Goal: Information Seeking & Learning: Understand process/instructions

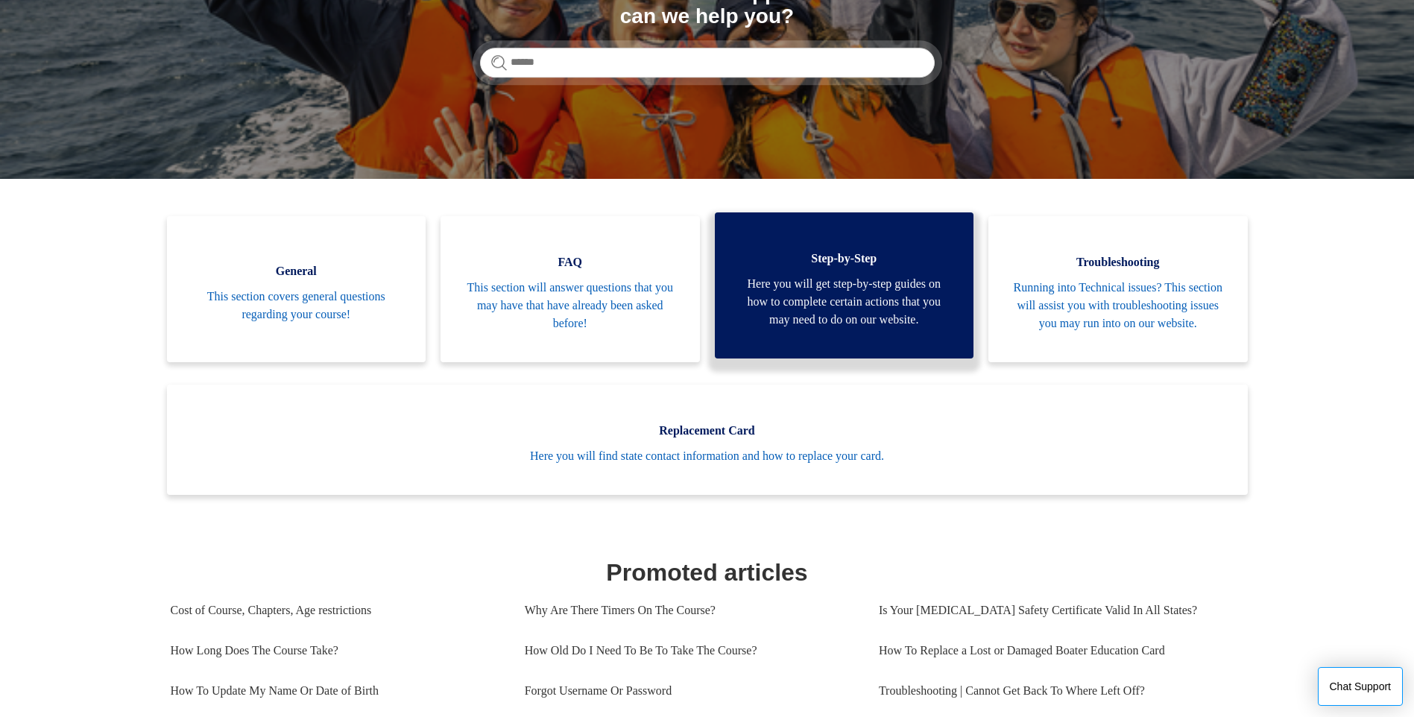
scroll to position [224, 0]
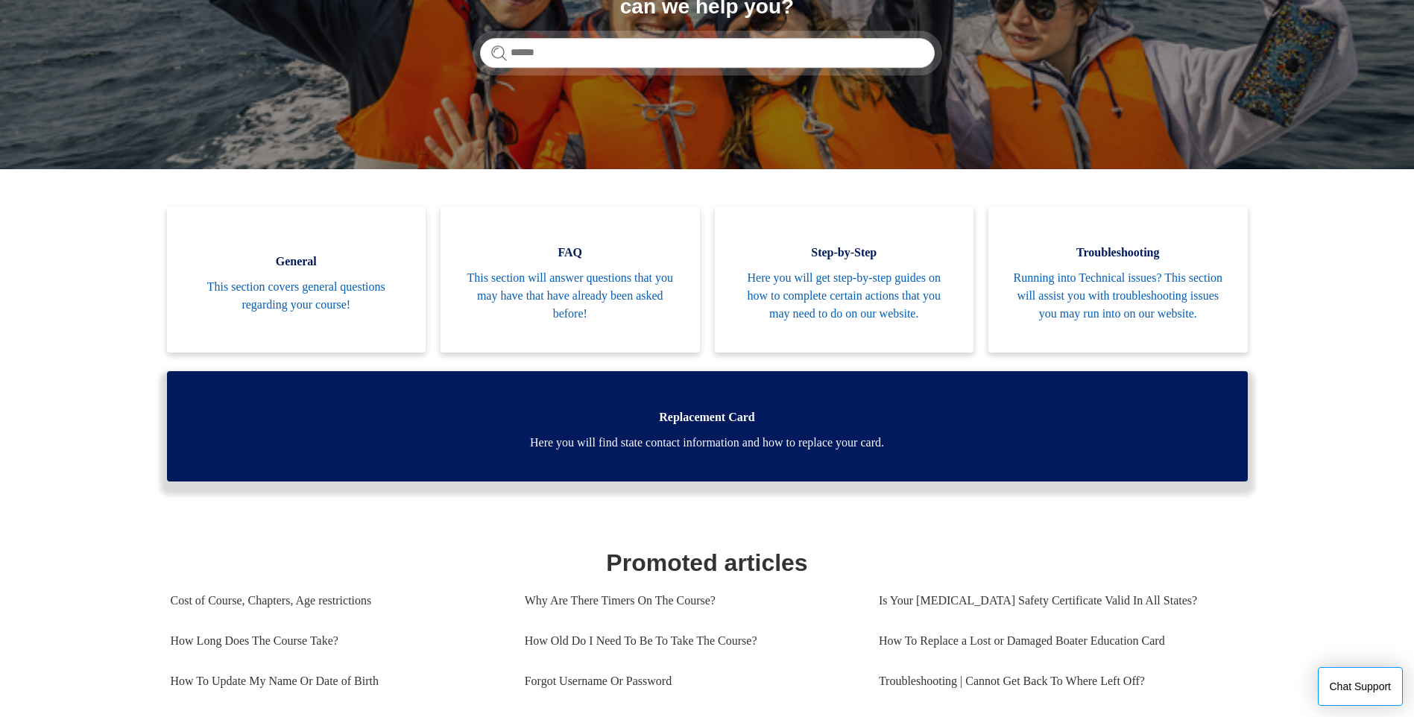
click at [772, 452] on span "Here you will find state contact information and how to replace your card." at bounding box center [707, 443] width 1036 height 18
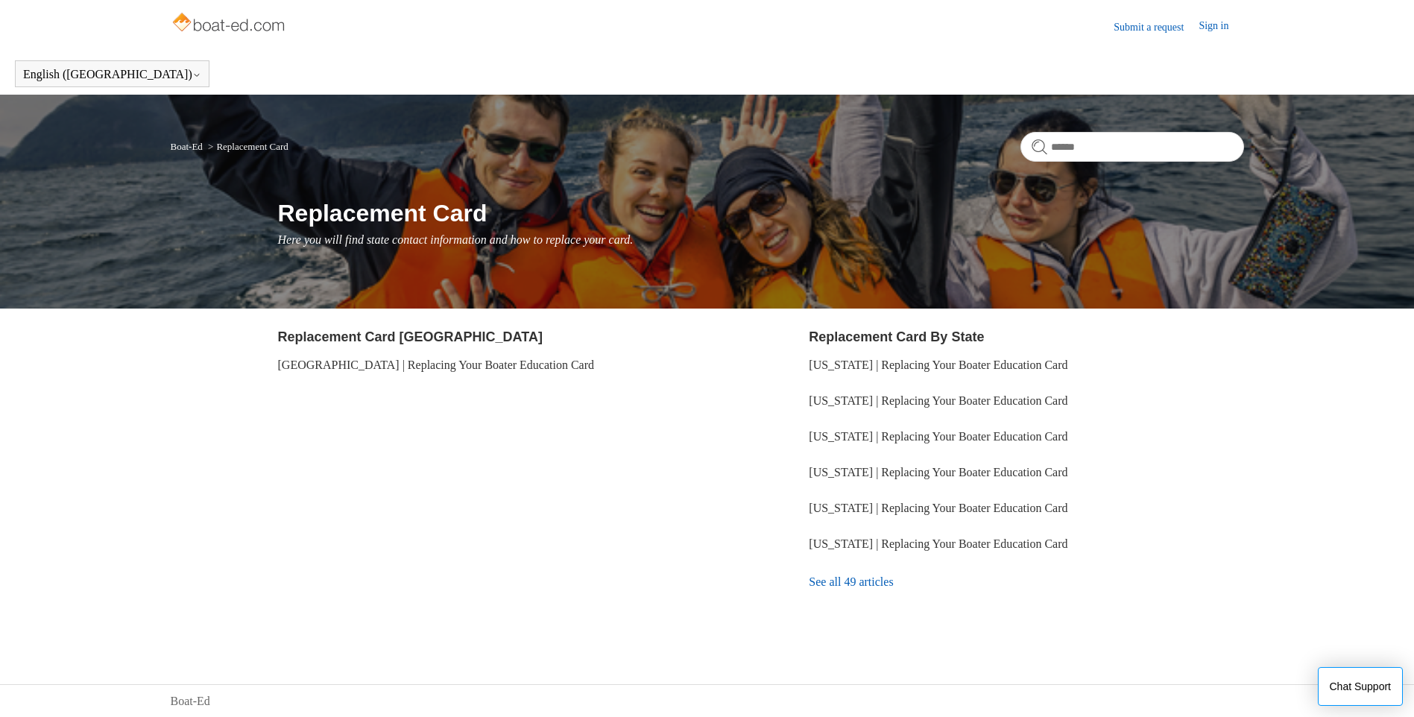
click at [837, 579] on link "See all 49 articles" at bounding box center [1026, 582] width 435 height 40
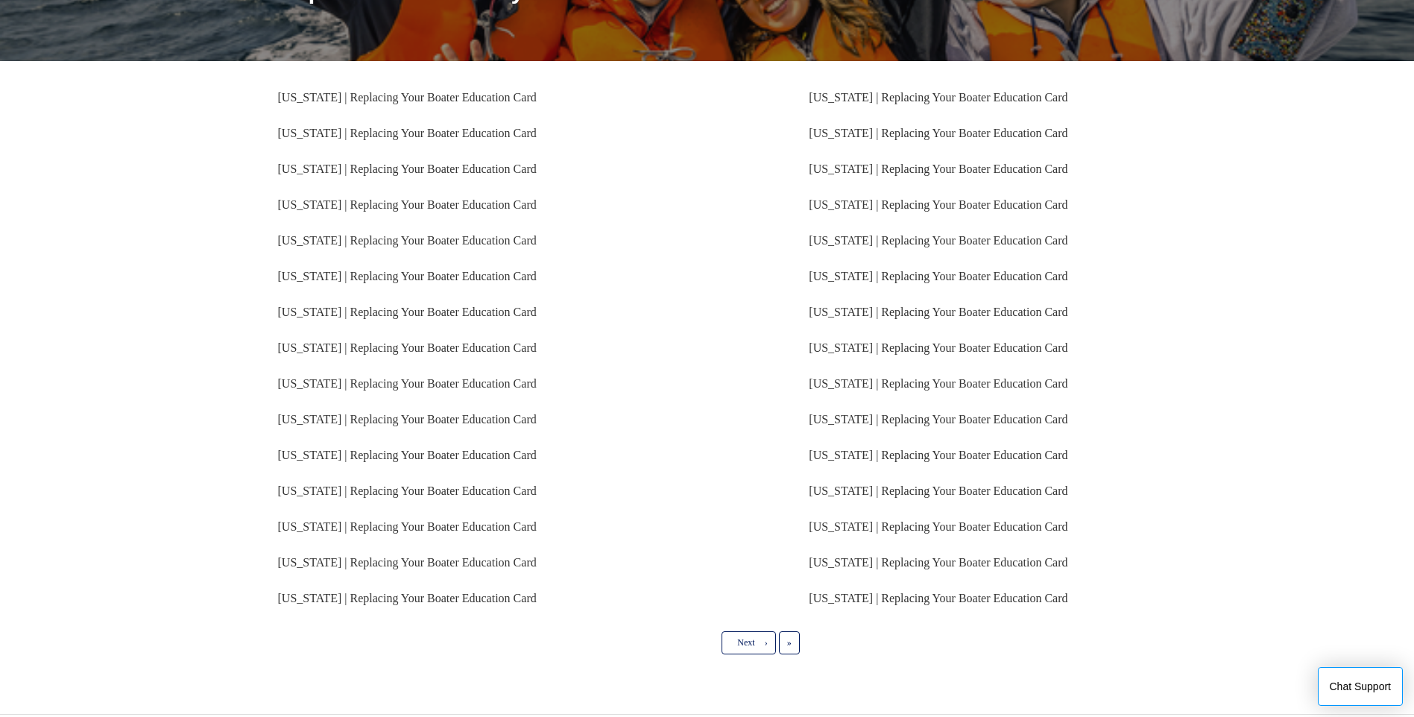
scroll to position [224, 0]
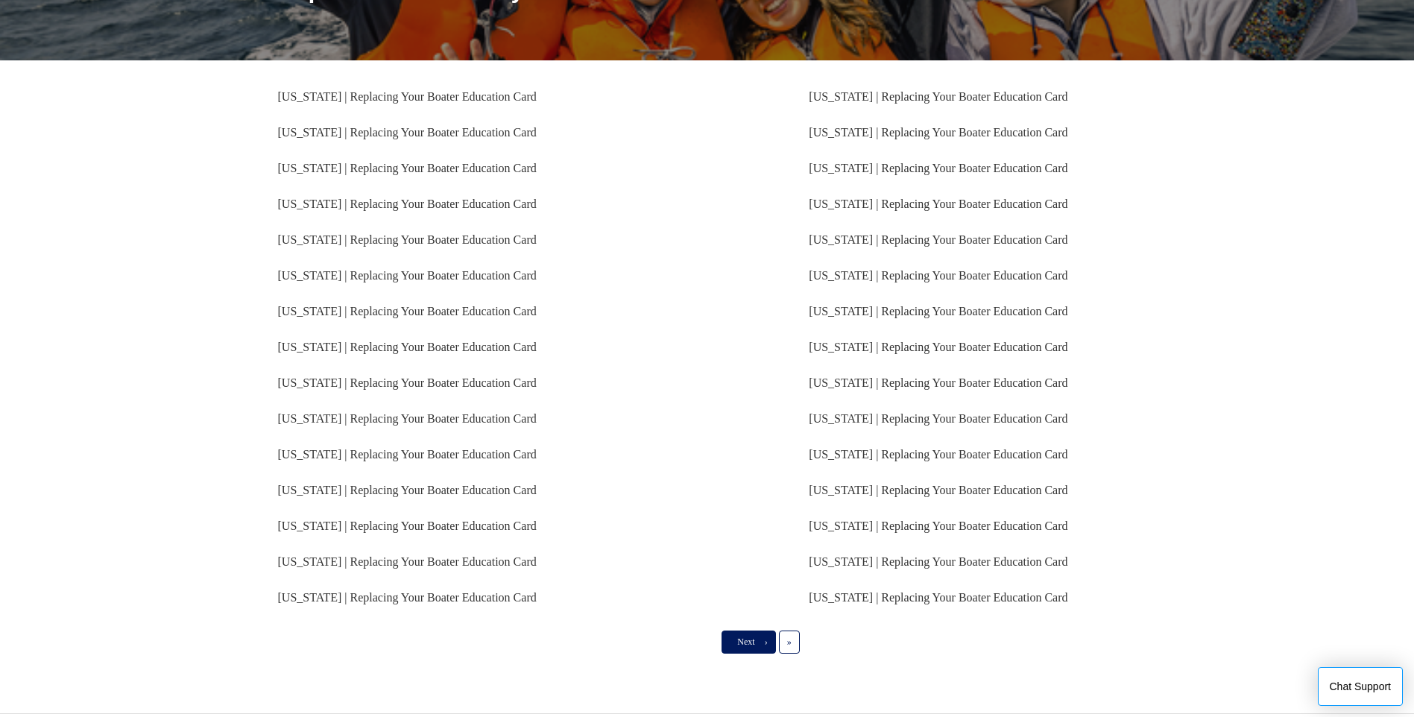
click at [749, 644] on span "Next" at bounding box center [745, 642] width 17 height 10
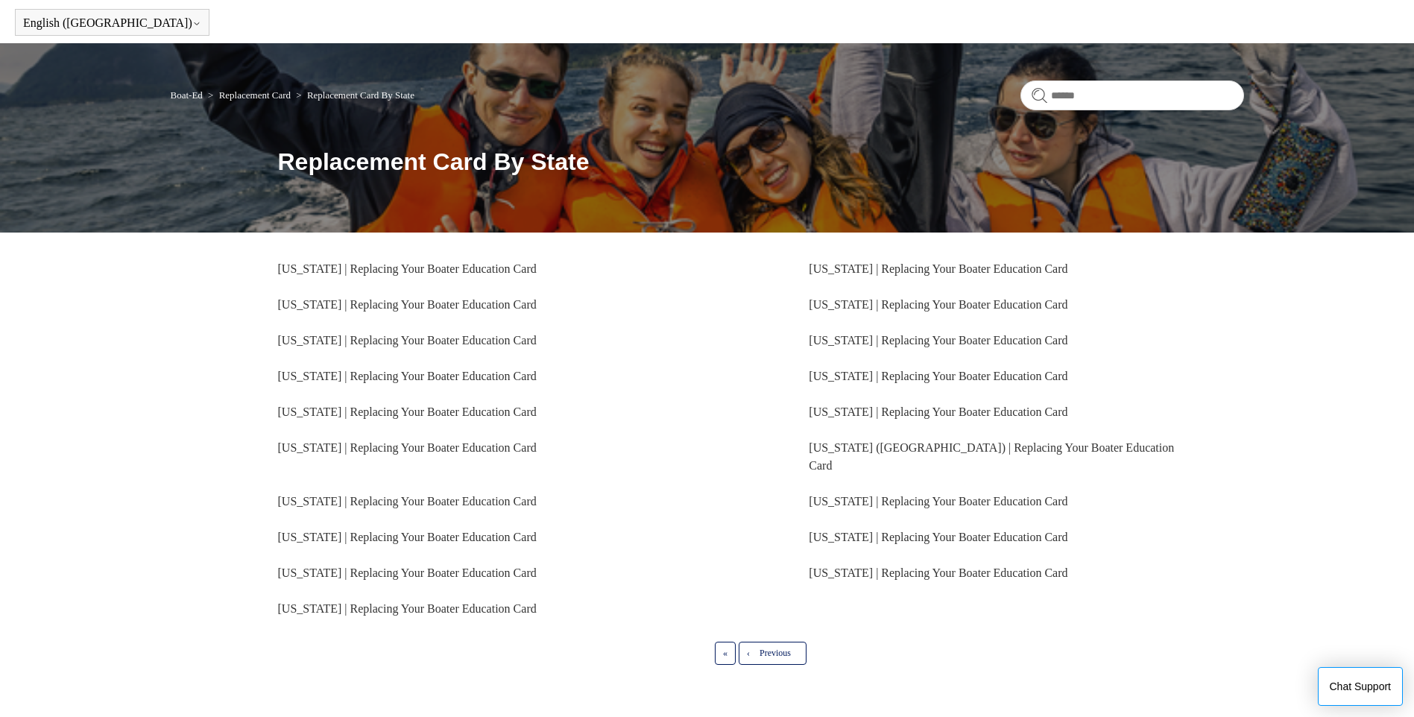
scroll to position [75, 0]
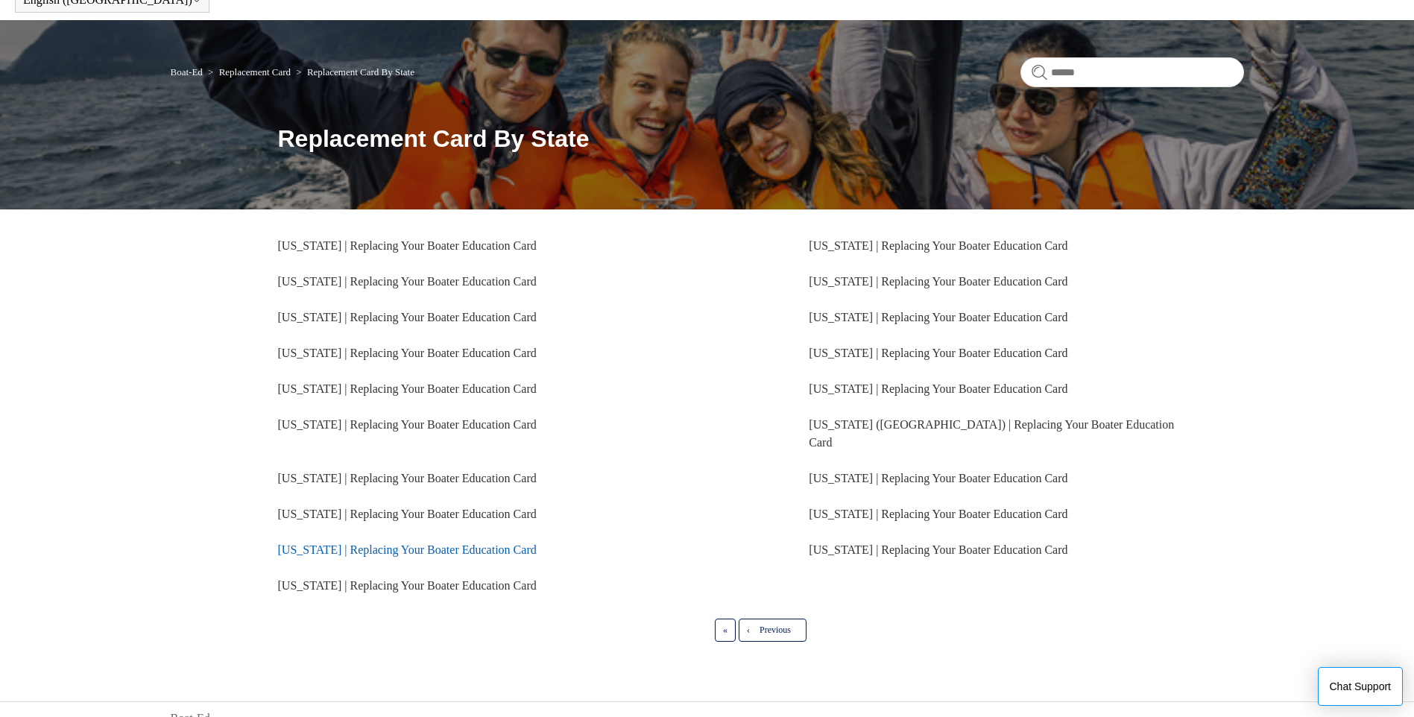
click at [406, 544] on link "[US_STATE] | Replacing Your Boater Education Card" at bounding box center [407, 550] width 259 height 13
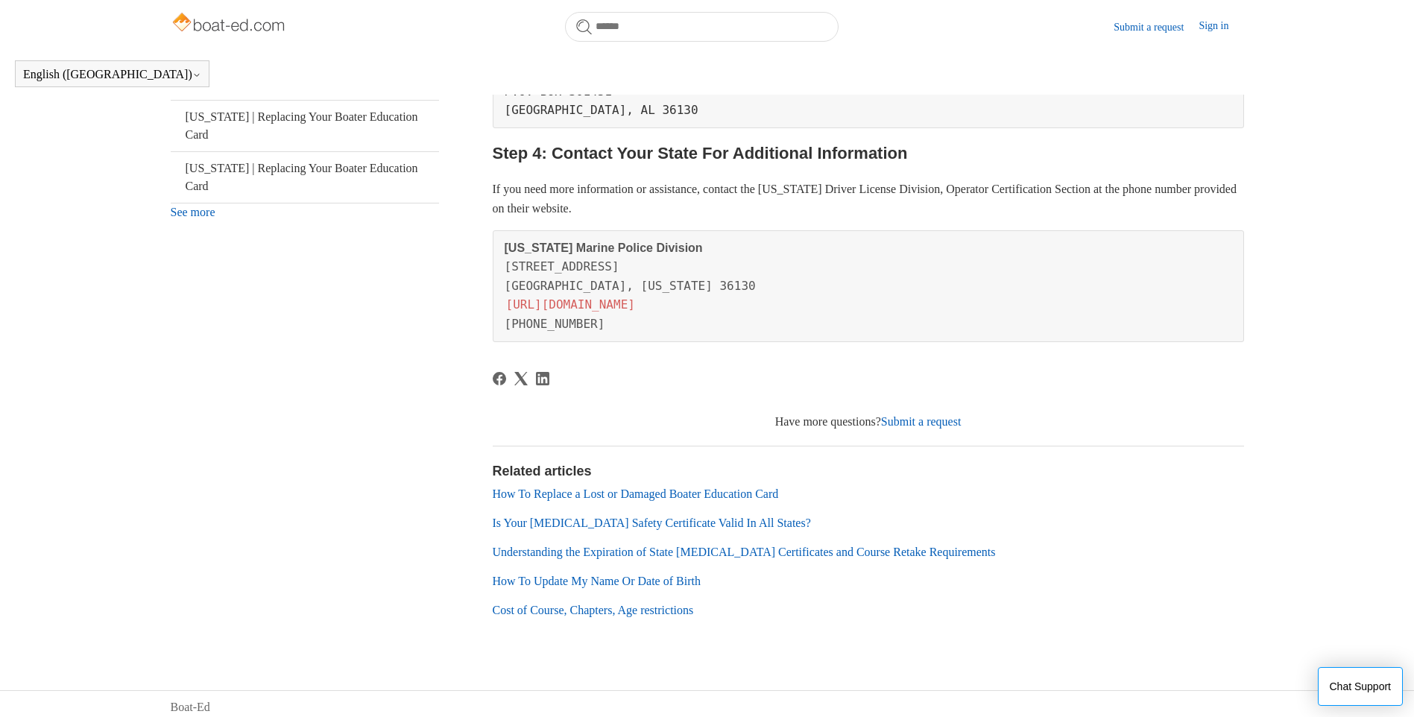
scroll to position [627, 0]
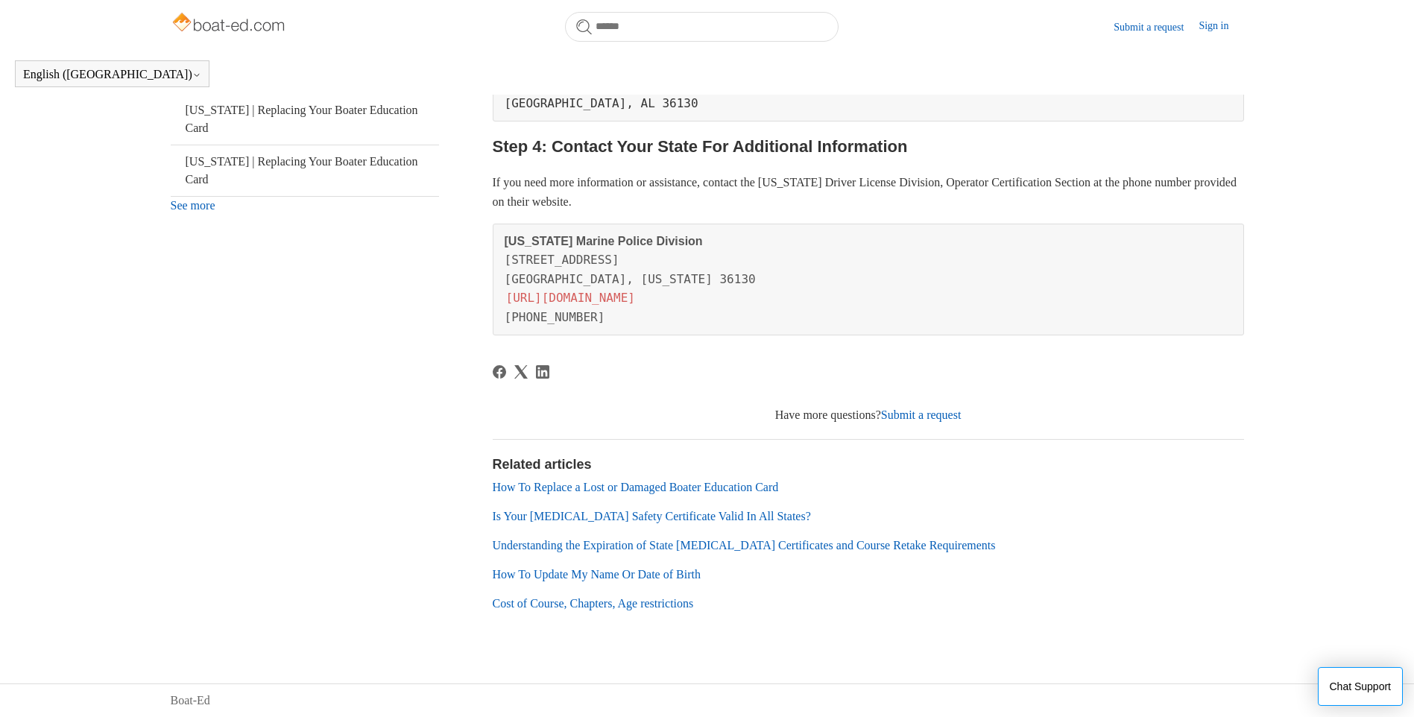
click at [596, 482] on link "How To Replace a Lost or Damaged Boater Education Card" at bounding box center [636, 487] width 286 height 13
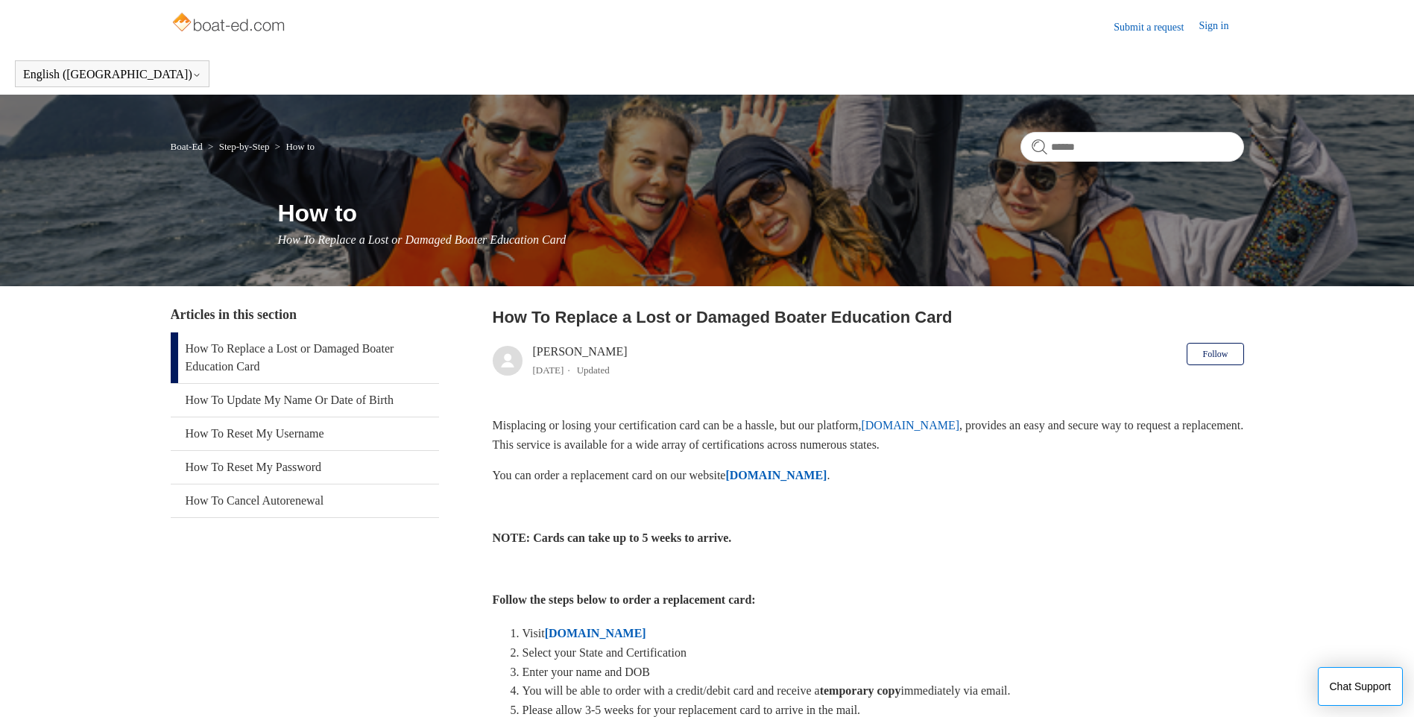
scroll to position [75, 0]
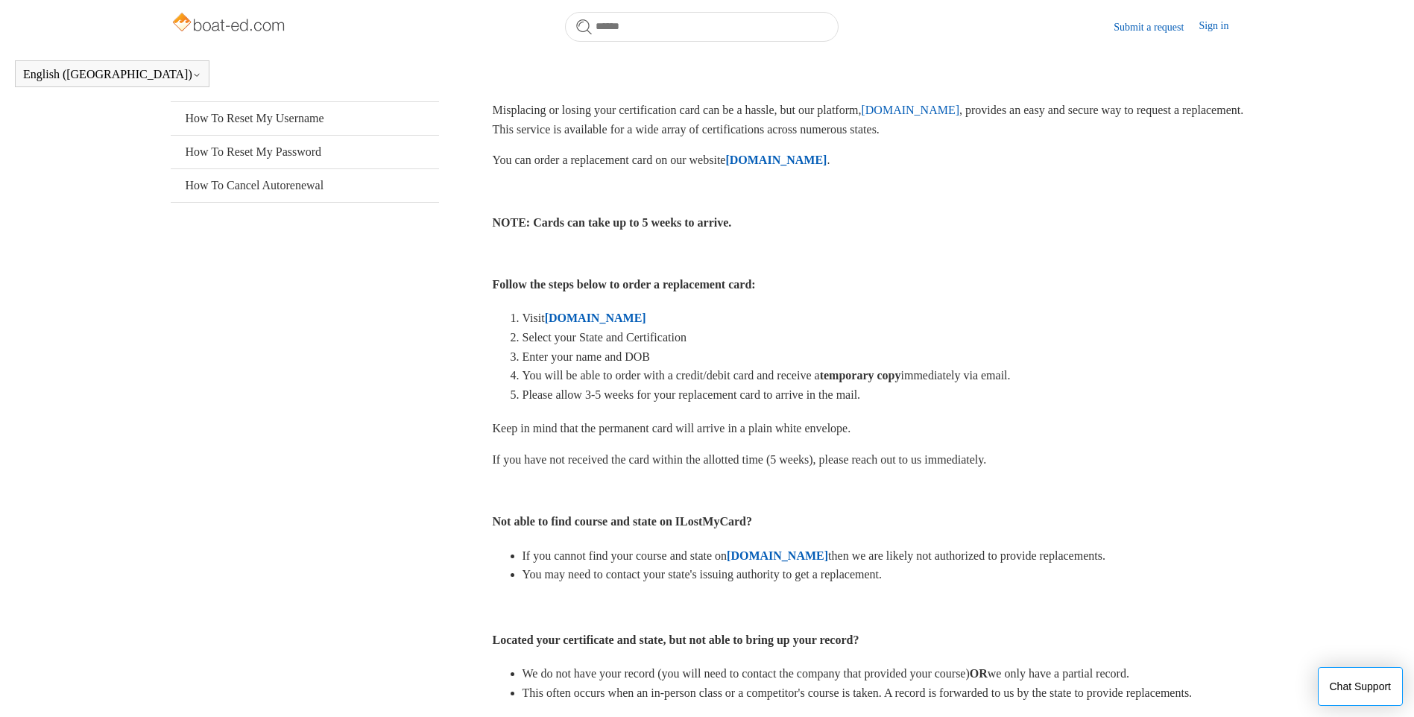
click at [615, 324] on strong "ILostMyCard.com" at bounding box center [595, 318] width 101 height 13
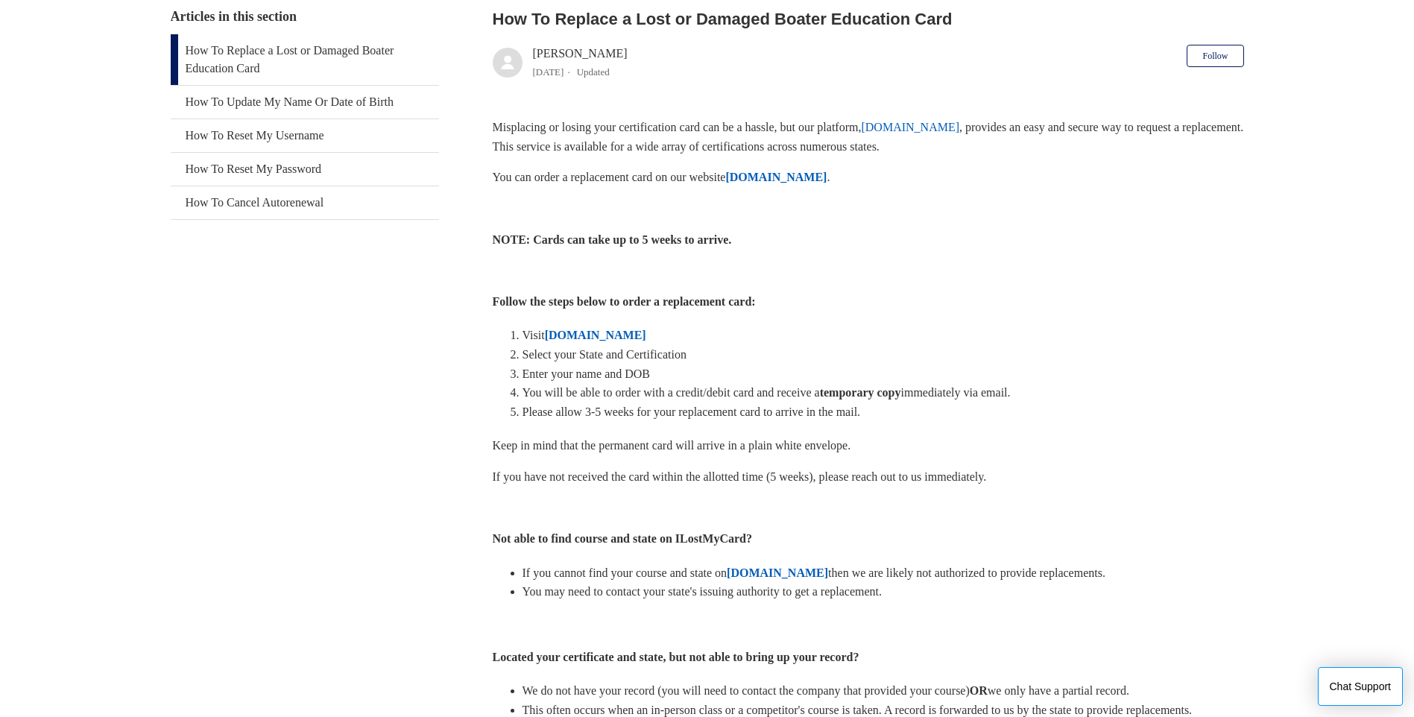
scroll to position [256, 0]
